Goal: Information Seeking & Learning: Find specific fact

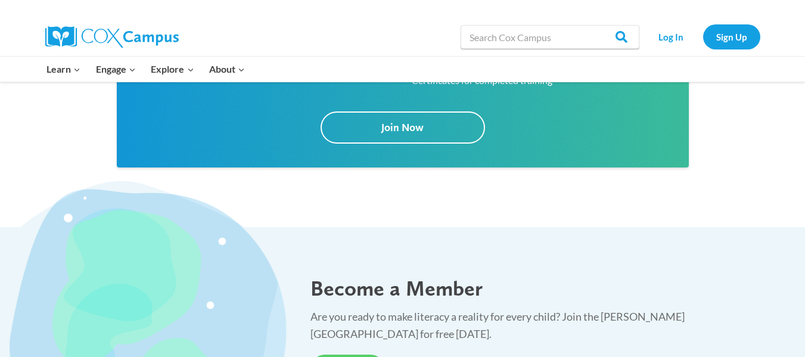
scroll to position [1971, 0]
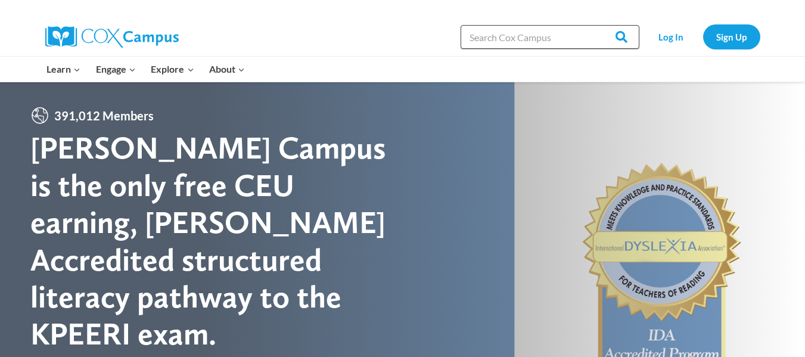
click at [487, 40] on input "Search in [URL][DOMAIN_NAME]" at bounding box center [549, 37] width 179 height 24
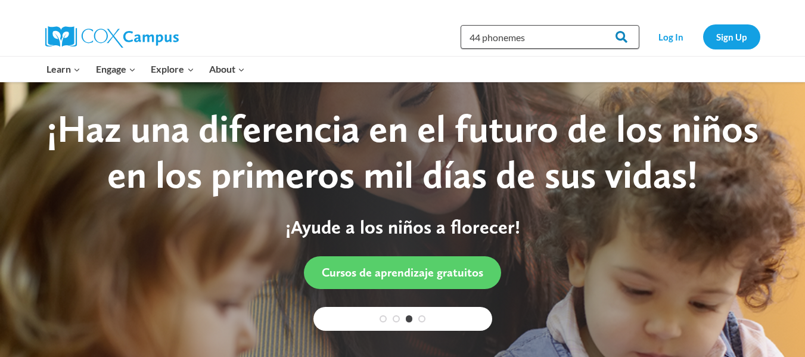
type input "44 phonemes"
click at [620, 36] on input "Search" at bounding box center [616, 37] width 46 height 24
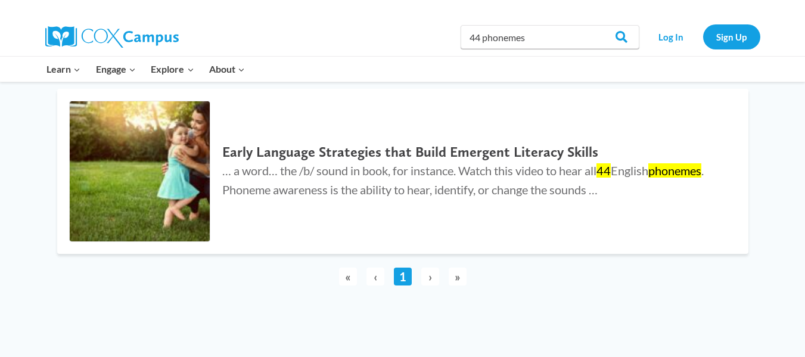
scroll to position [129, 0]
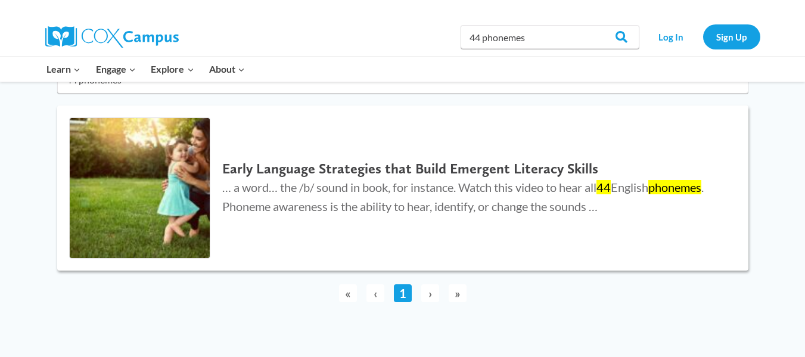
click at [344, 166] on h2 "Early Language Strategies that Build Emergent Literacy Skills" at bounding box center [473, 168] width 502 height 17
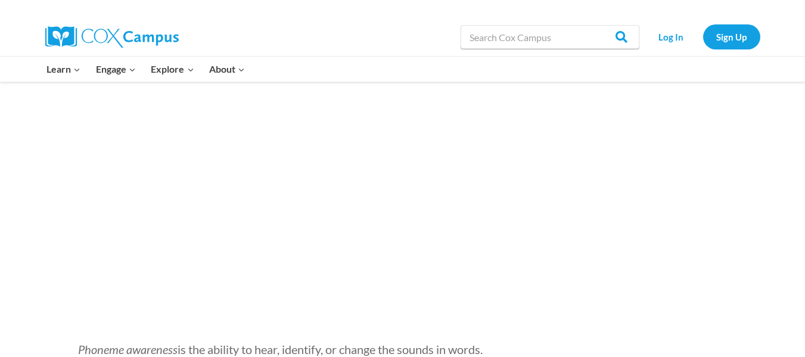
scroll to position [1991, 0]
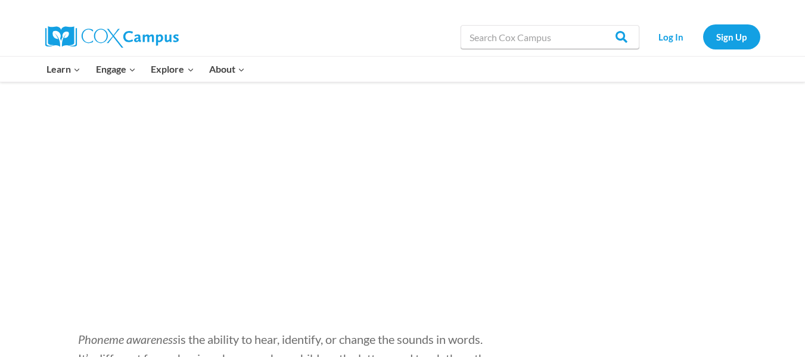
drag, startPoint x: 551, startPoint y: 280, endPoint x: 527, endPoint y: 287, distance: 25.4
